Goal: Information Seeking & Learning: Find specific fact

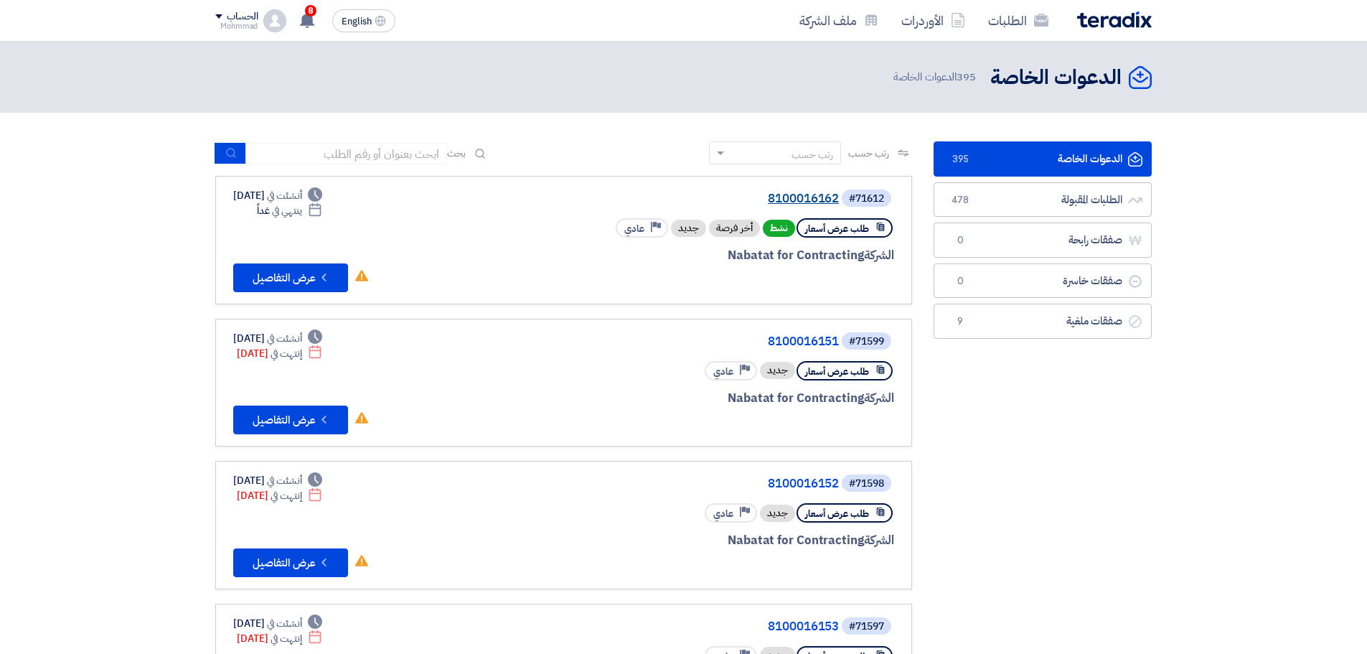
click at [787, 200] on link "8100016162" at bounding box center [695, 198] width 287 height 13
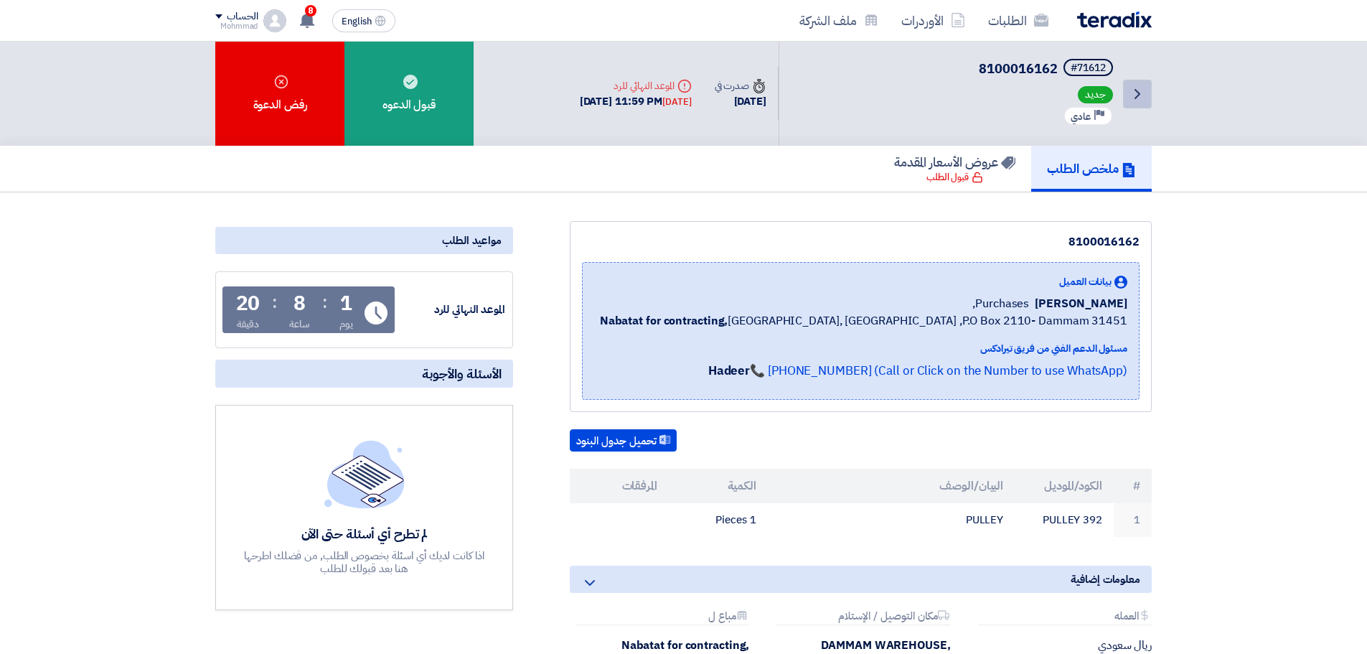
click at [1139, 94] on use at bounding box center [1138, 94] width 6 height 10
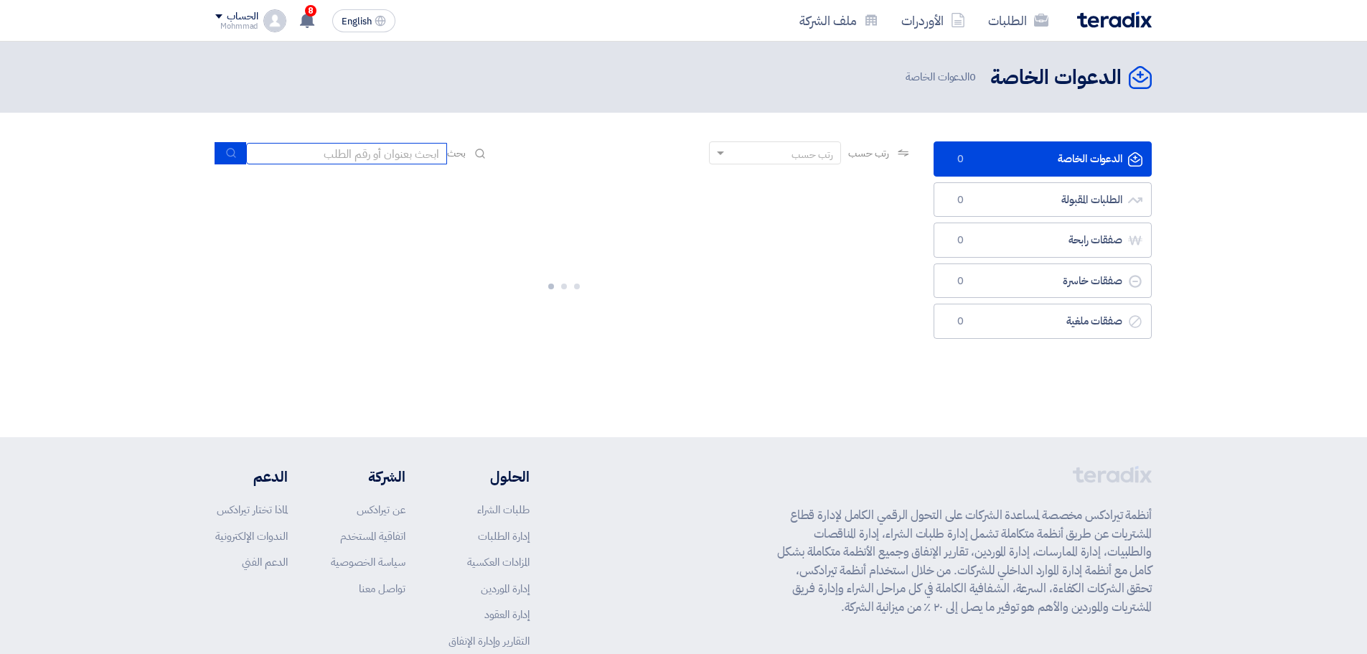
click at [356, 160] on input at bounding box center [346, 154] width 201 height 22
paste input "69254"
type input "69254"
click at [227, 160] on button "submit" at bounding box center [231, 153] width 32 height 22
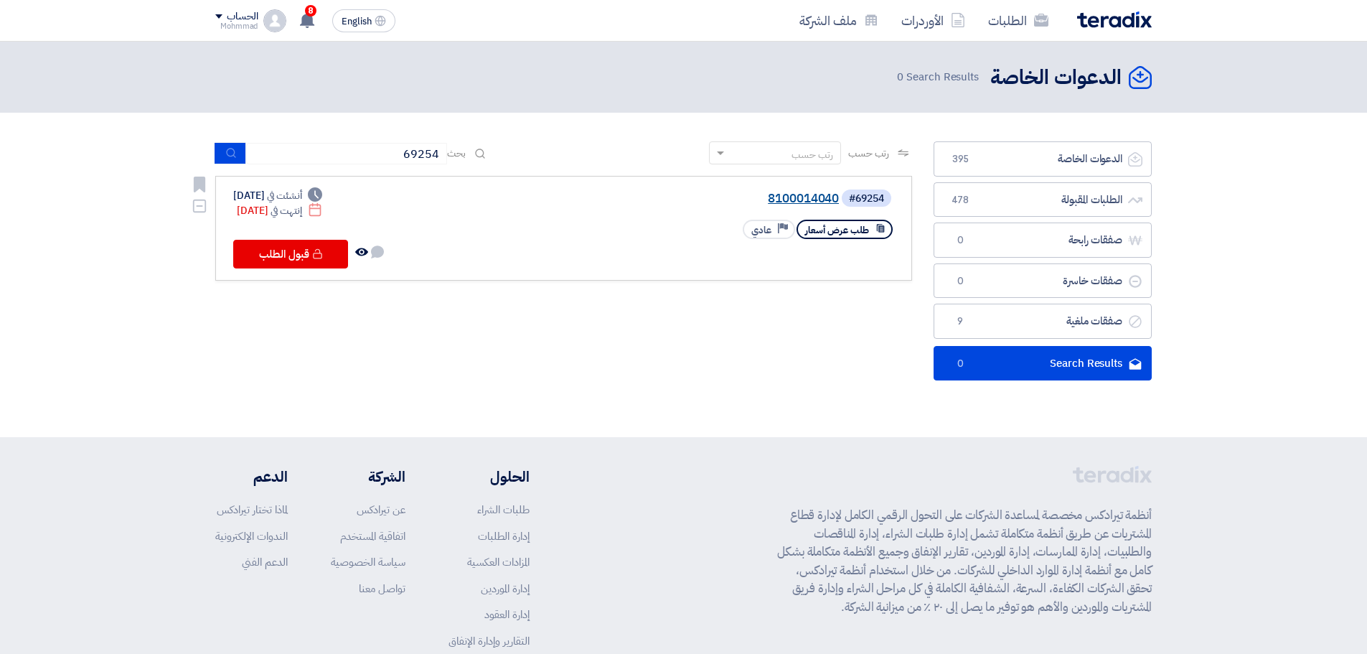
click at [792, 196] on link "8100014040" at bounding box center [695, 198] width 287 height 13
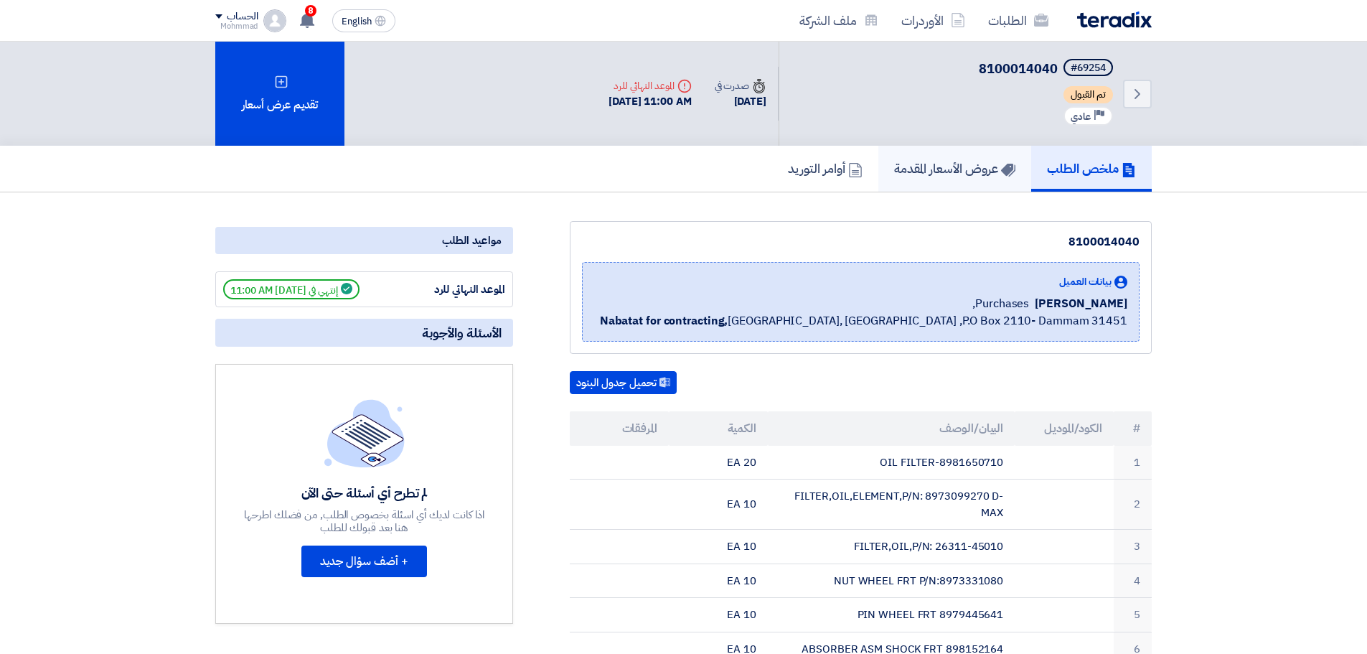
click at [983, 163] on h5 "عروض الأسعار المقدمة" at bounding box center [954, 168] width 121 height 17
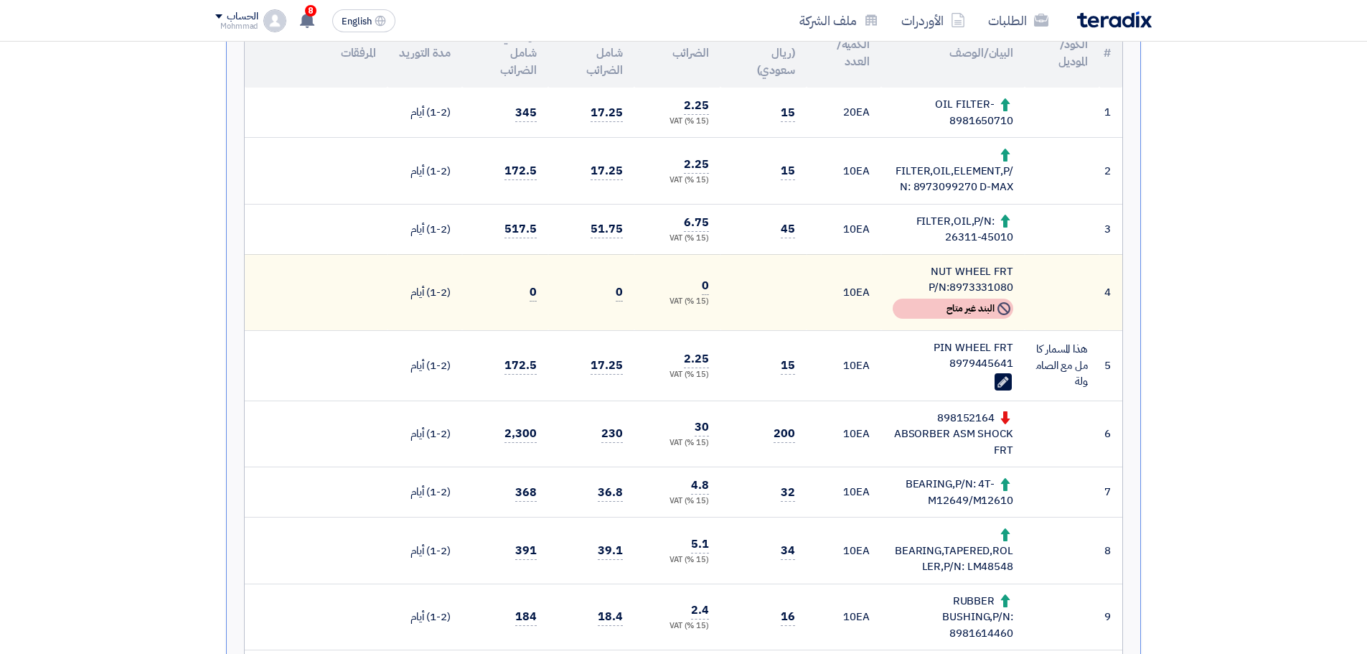
scroll to position [418, 0]
click at [993, 118] on div "OIL FILTER-8981650710" at bounding box center [953, 113] width 121 height 32
click at [993, 119] on div "OIL FILTER-8981650710" at bounding box center [953, 113] width 121 height 32
copy div "8981650710"
click at [953, 188] on div "FILTER,OIL,ELEMENT,P/N: 8973099270 D-MAX" at bounding box center [953, 171] width 121 height 49
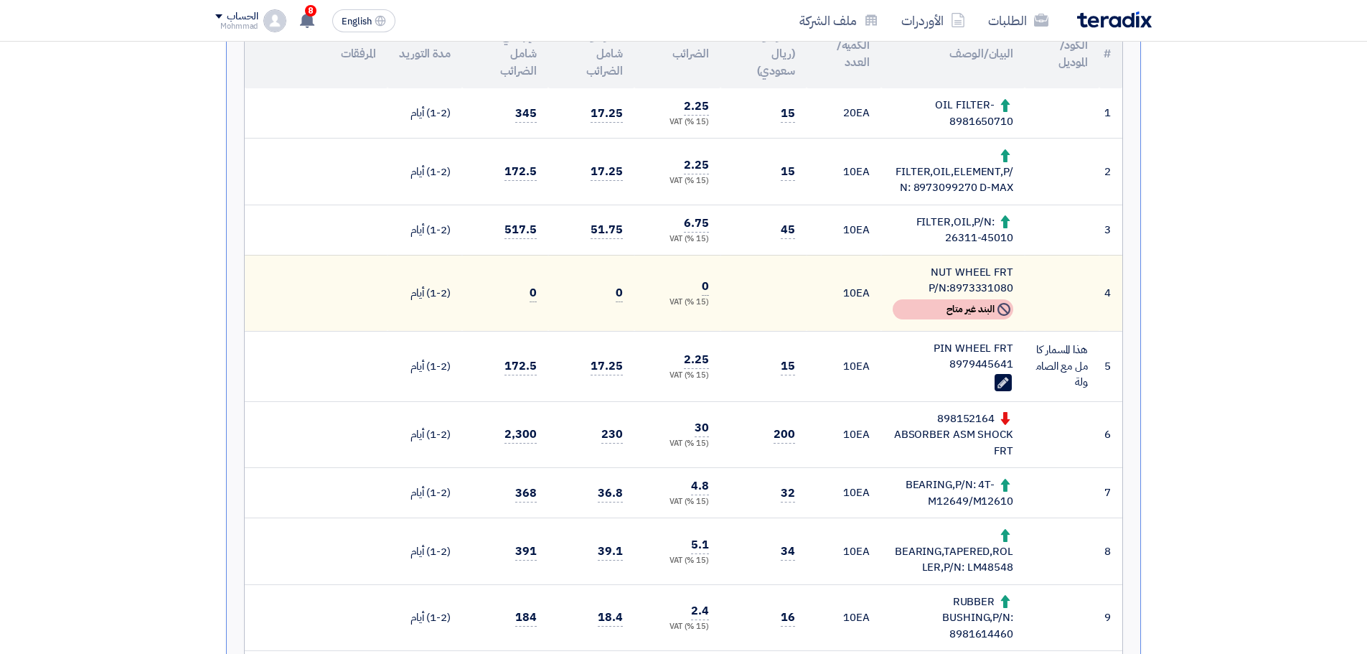
click at [953, 188] on div "FILTER,OIL,ELEMENT,P/N: 8973099270 D-MAX" at bounding box center [953, 171] width 121 height 49
copy div "8973099270"
drag, startPoint x: 946, startPoint y: 235, endPoint x: 1013, endPoint y: 235, distance: 66.8
click at [1013, 235] on div "FILTER,OIL,P/N: 26311-45010" at bounding box center [953, 230] width 121 height 32
copy div "26311-45010"
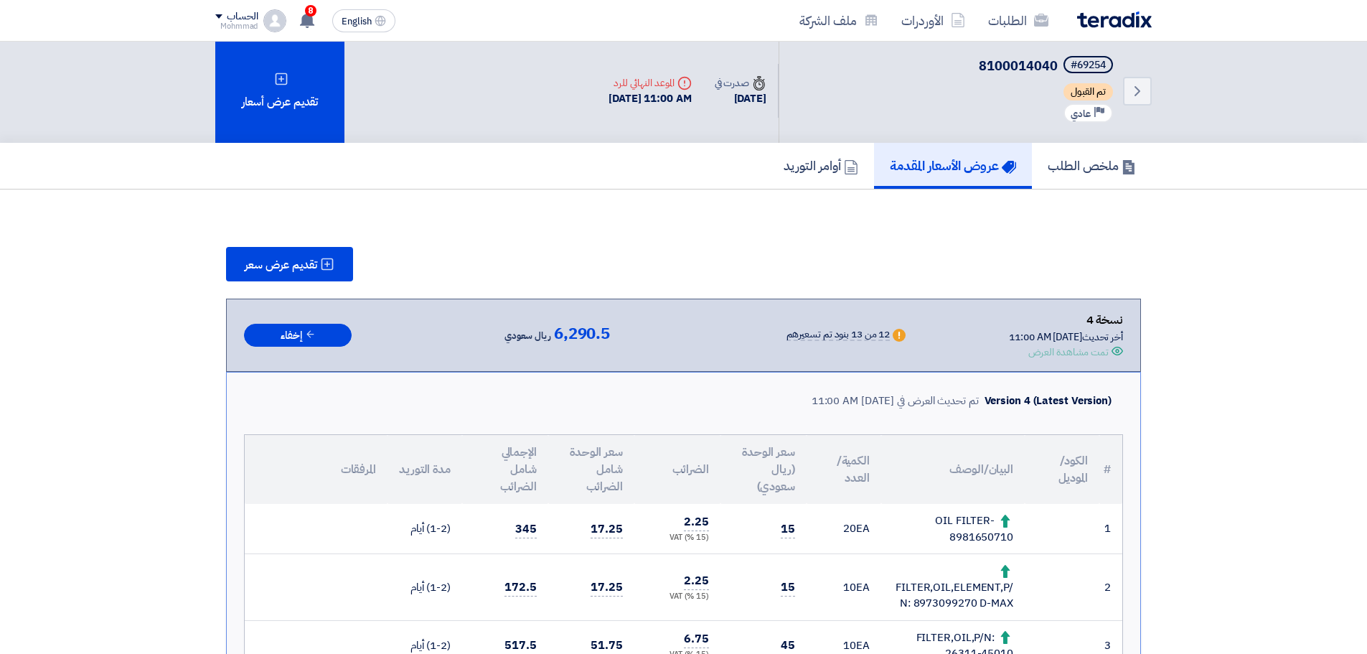
scroll to position [0, 0]
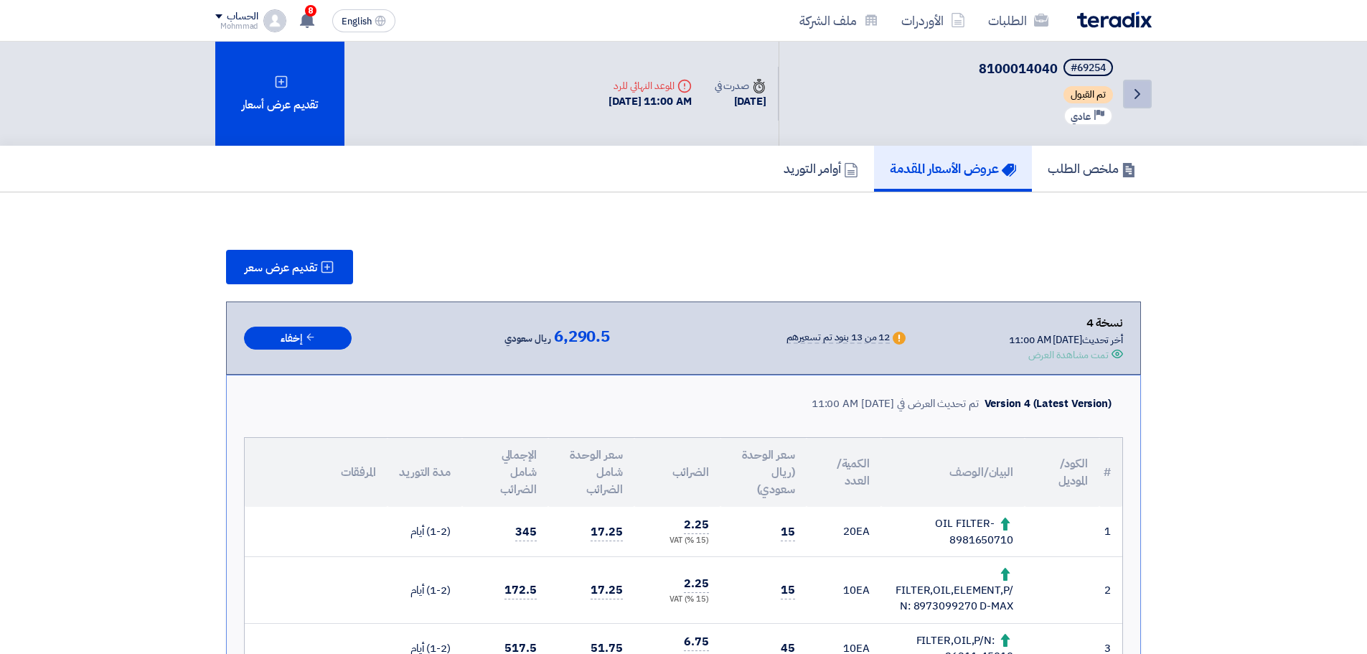
click at [1140, 92] on icon "Back" at bounding box center [1137, 93] width 17 height 17
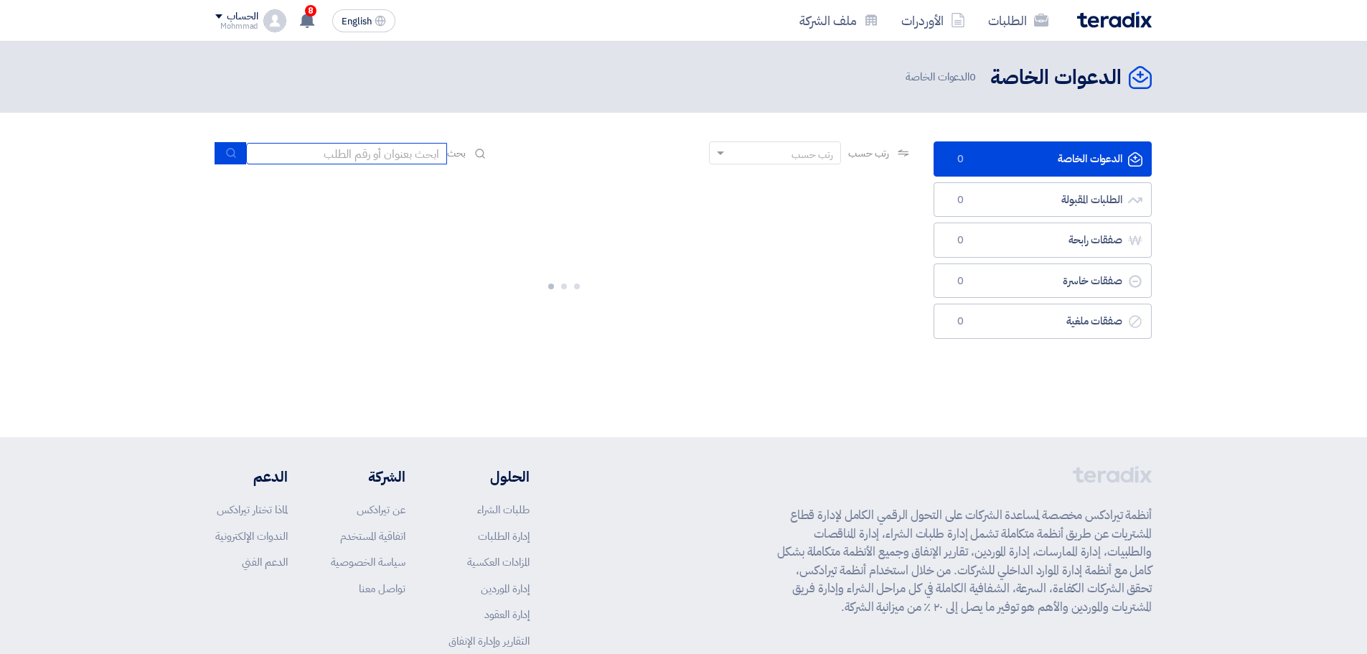
click at [383, 148] on input at bounding box center [346, 154] width 201 height 22
paste input "71571"
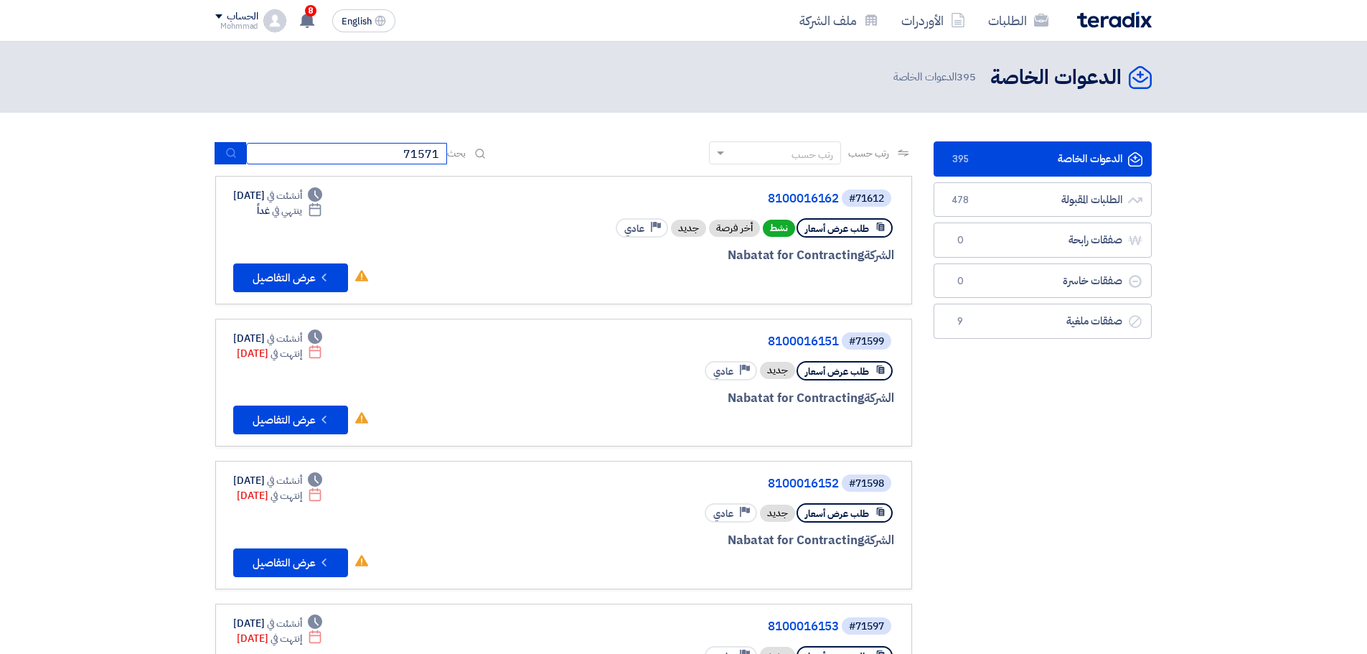
type input "71571"
click at [234, 153] on use "submit" at bounding box center [230, 153] width 9 height 9
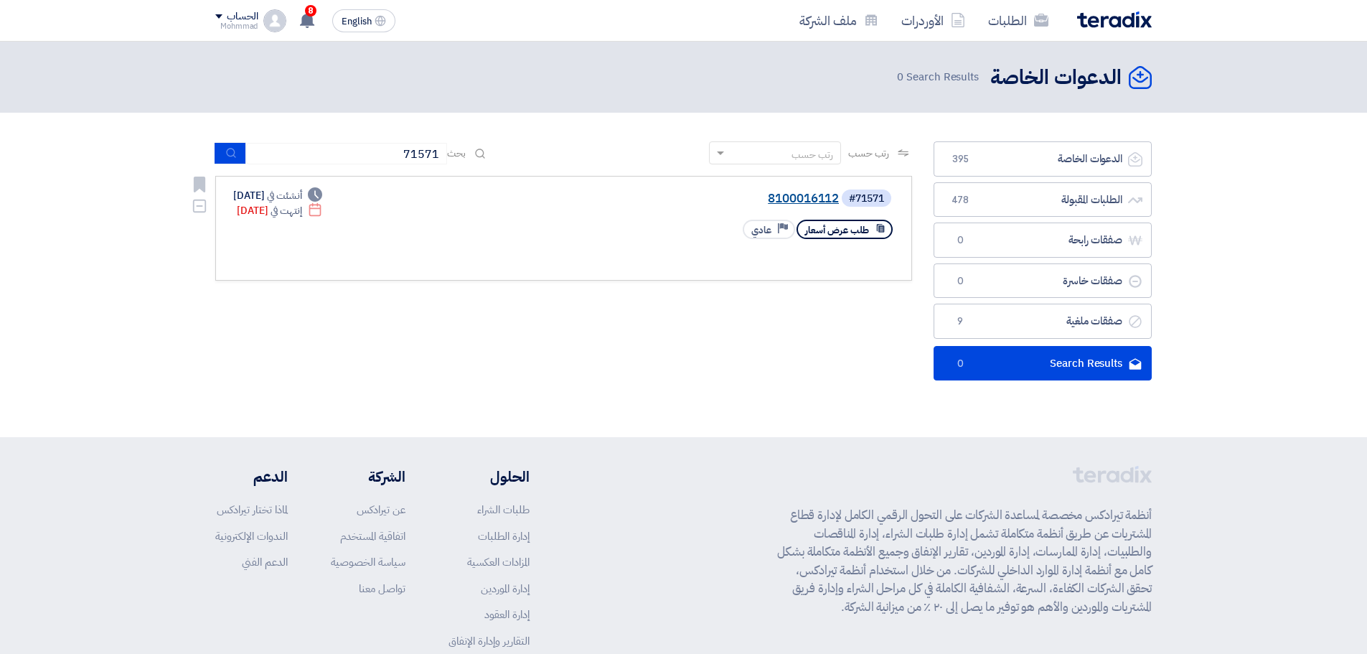
click at [777, 198] on link "8100016112" at bounding box center [695, 198] width 287 height 13
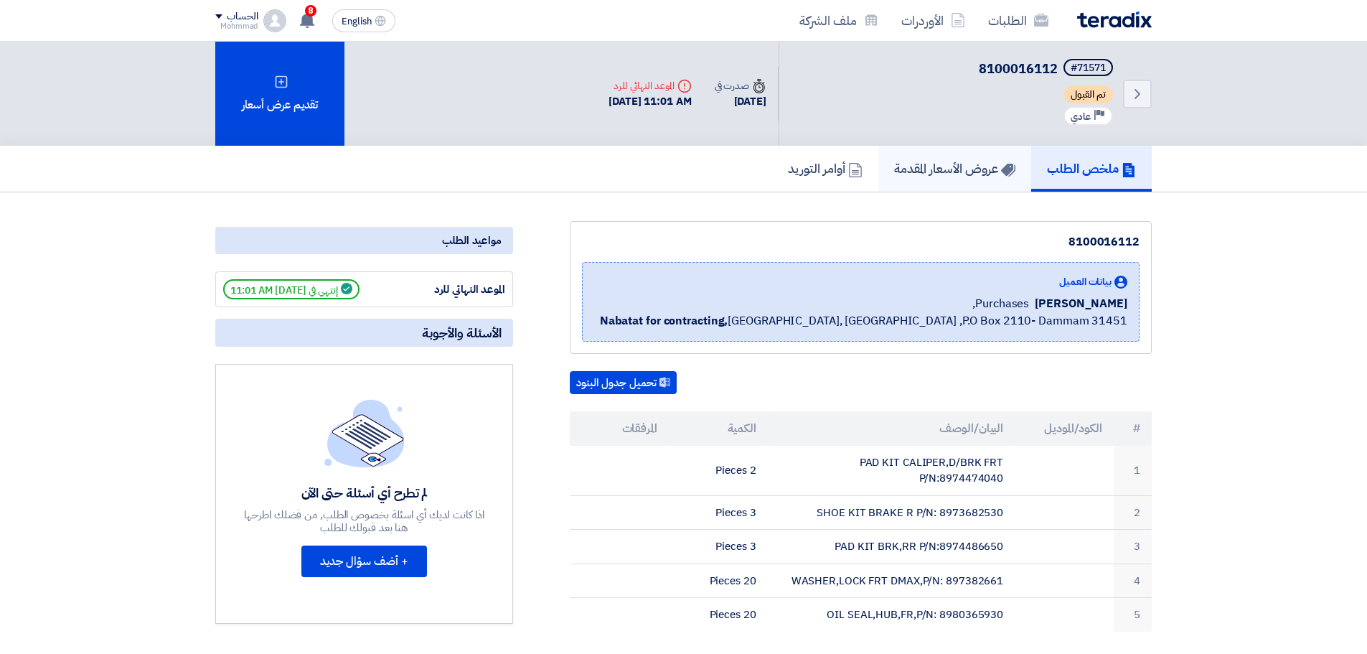
click at [947, 170] on h5 "عروض الأسعار المقدمة" at bounding box center [954, 168] width 121 height 17
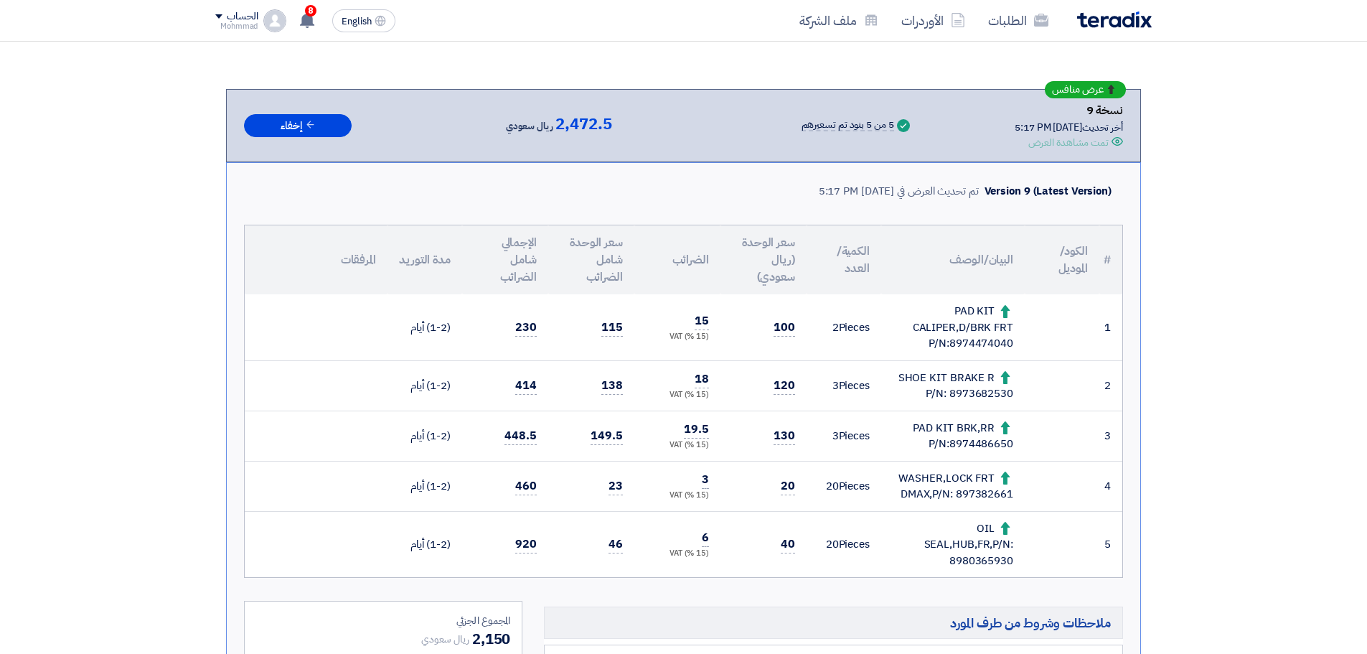
scroll to position [179, 0]
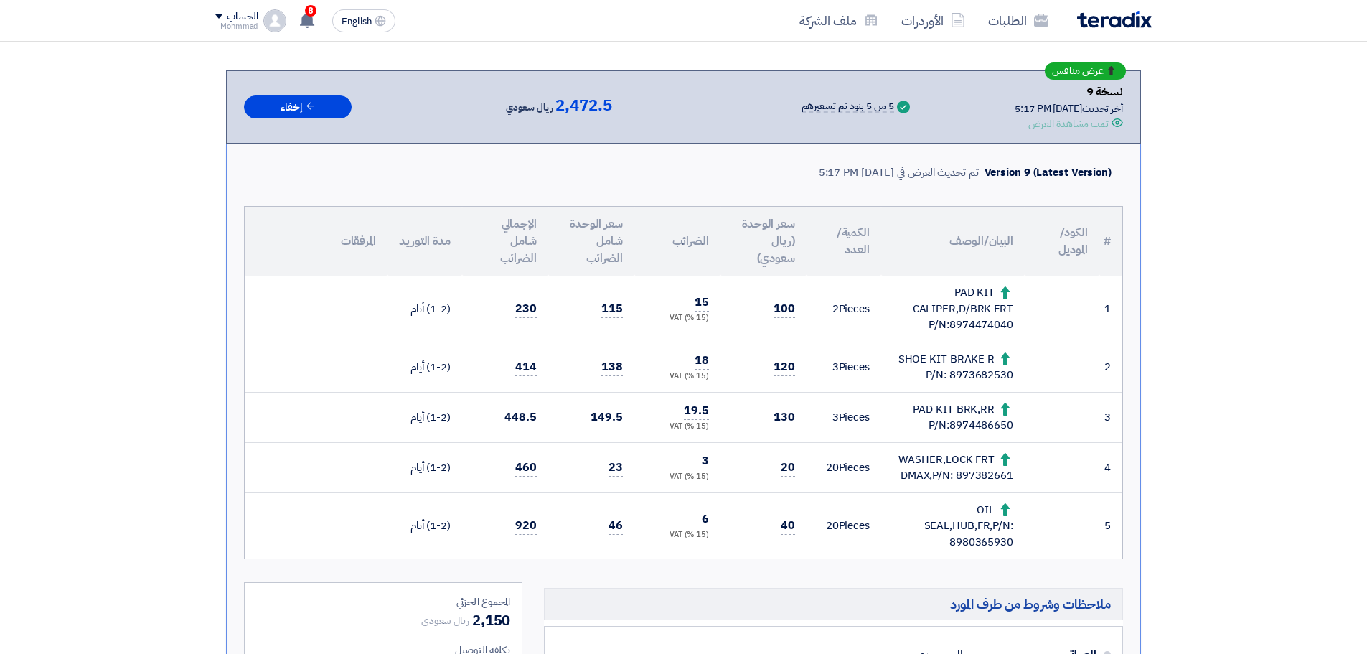
click at [996, 477] on div "WASHER,LOCK FRT DMAX,P/N: 897382661" at bounding box center [953, 467] width 121 height 32
copy div "897382661"
